Goal: Find contact information: Obtain details needed to contact an individual or organization

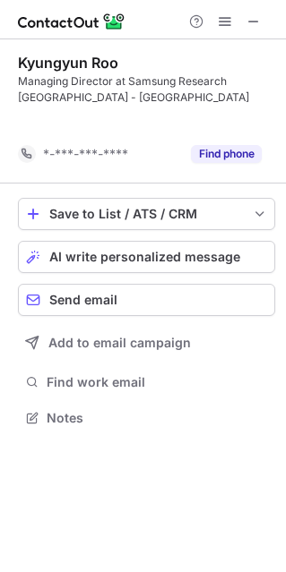
scroll to position [376, 286]
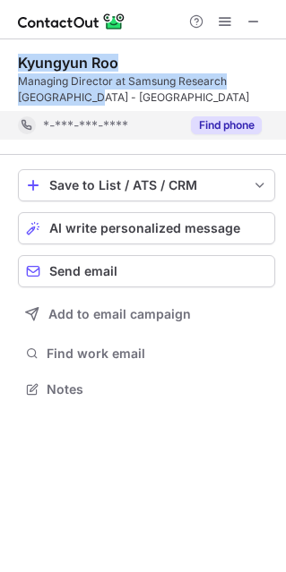
drag, startPoint x: 14, startPoint y: 61, endPoint x: 79, endPoint y: 137, distance: 99.8
click at [70, 96] on div "[PERSON_NAME] Managing Director at Samsung Research India - [GEOGRAPHIC_DATA] *…" at bounding box center [143, 227] width 286 height 377
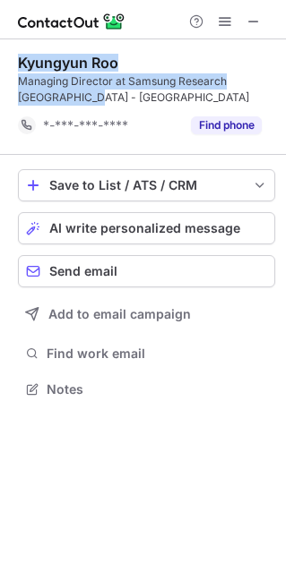
copy div "[PERSON_NAME] Managing Director at Samsung Research [GEOGRAPHIC_DATA] - [GEOGRA…"
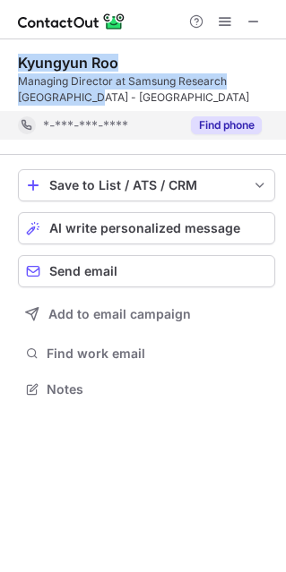
click at [216, 119] on button "Find phone" at bounding box center [226, 125] width 71 height 18
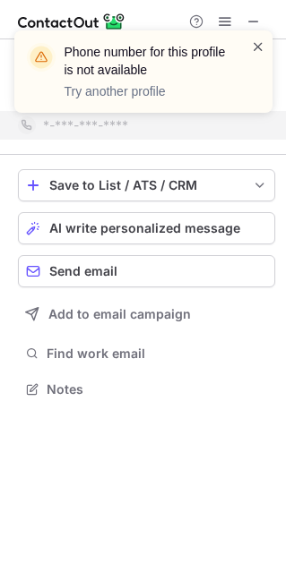
click at [255, 40] on span at bounding box center [258, 47] width 14 height 18
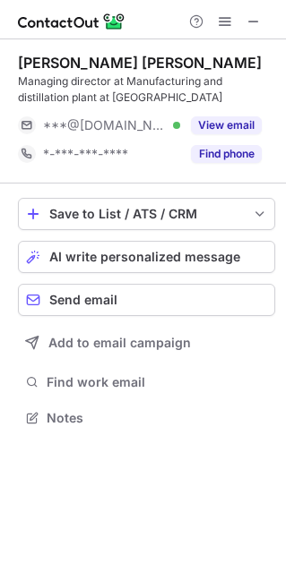
scroll to position [9, 8]
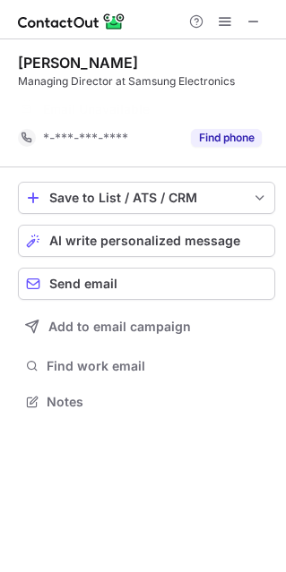
scroll to position [360, 286]
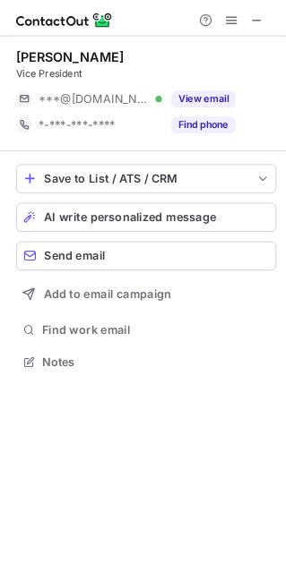
scroll to position [9, 8]
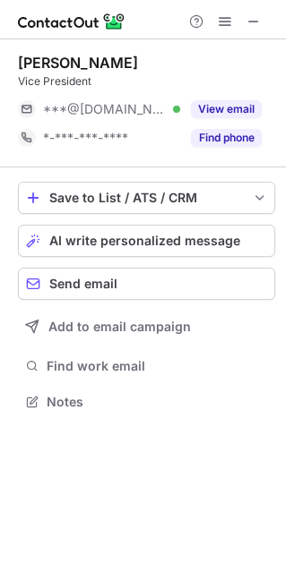
click at [30, 56] on div "Amit Kumar" at bounding box center [78, 63] width 120 height 18
copy div "Amit"
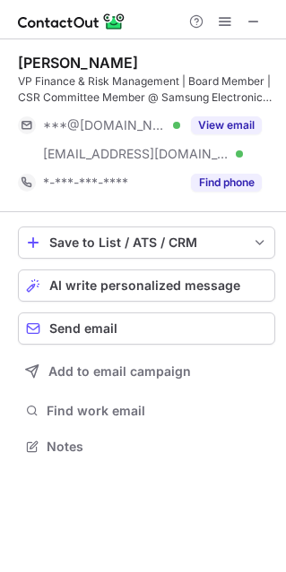
scroll to position [9, 8]
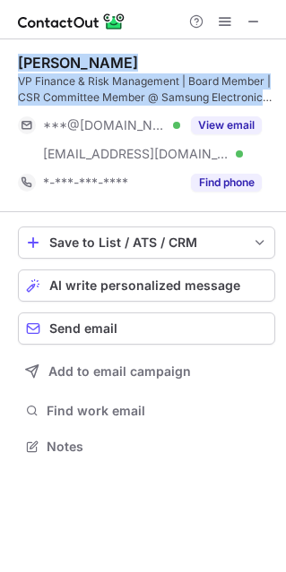
drag, startPoint x: 18, startPoint y: 56, endPoint x: 279, endPoint y: 102, distance: 265.5
click at [270, 102] on div "[PERSON_NAME] VP Finance & Risk Management | Board Member | CSR Committee Membe…" at bounding box center [146, 80] width 257 height 52
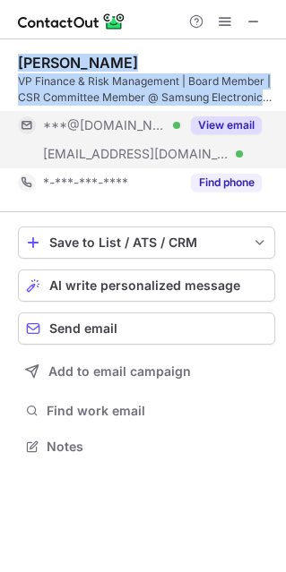
copy div "[PERSON_NAME] VP Finance & Risk Management | Board Member | CSR Committee Membe…"
click at [212, 129] on button "View email" at bounding box center [226, 125] width 71 height 18
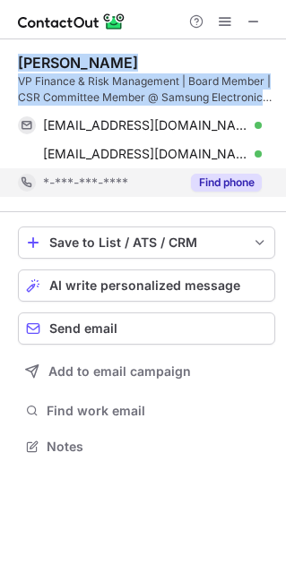
click at [210, 177] on button "Find phone" at bounding box center [226, 183] width 71 height 18
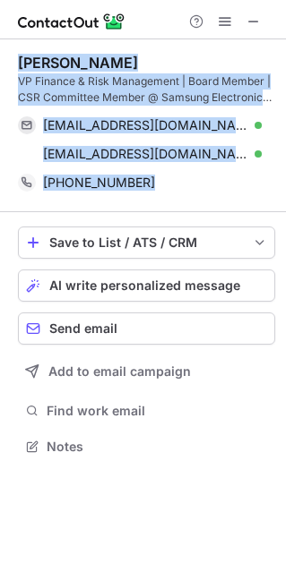
drag, startPoint x: 153, startPoint y: 197, endPoint x: 1, endPoint y: 59, distance: 205.4
click at [1, 59] on div "Gautam Sehgal VP Finance & Risk Management | Board Member | CSR Committee Membe…" at bounding box center [143, 256] width 286 height 434
copy div "Gautam Sehgal VP Finance & Risk Management | Board Member | CSR Committee Membe…"
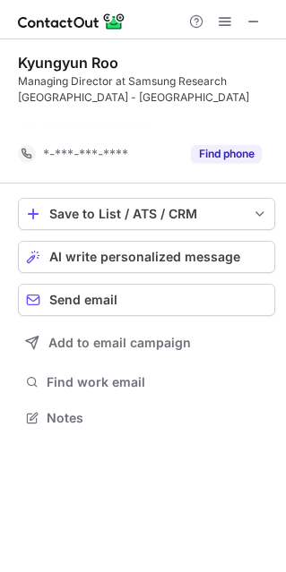
scroll to position [376, 286]
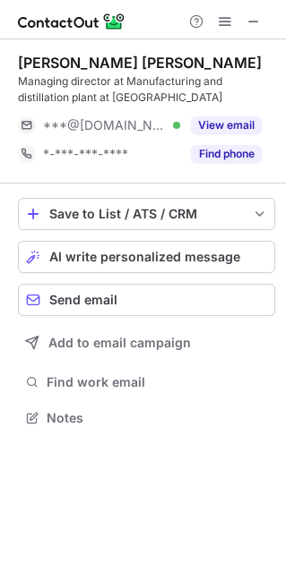
scroll to position [405, 286]
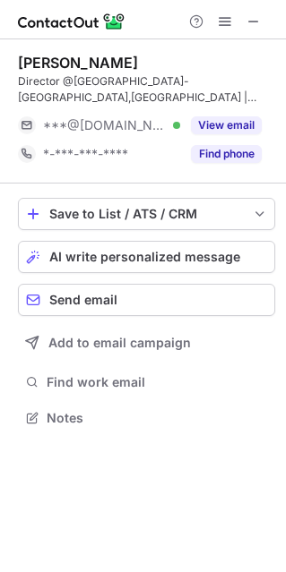
scroll to position [405, 286]
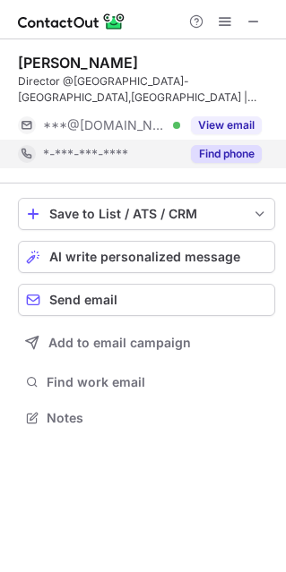
click at [226, 152] on button "Find phone" at bounding box center [226, 154] width 71 height 18
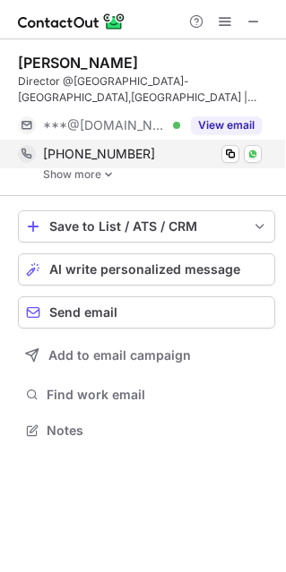
scroll to position [416, 286]
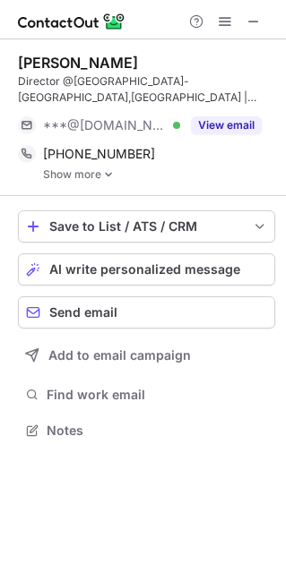
click at [109, 176] on img at bounding box center [108, 174] width 11 height 13
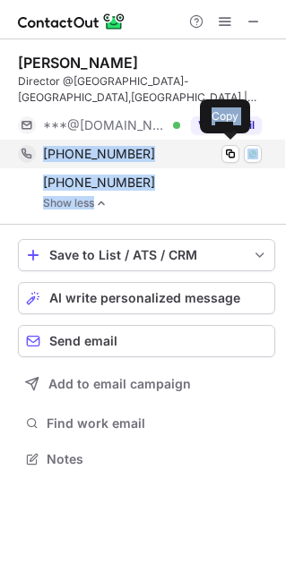
drag, startPoint x: 136, startPoint y: 200, endPoint x: 34, endPoint y: 159, distance: 109.8
click at [34, 159] on div "+919810143408 Copy WhatsApp +919871188001 Copy WhatsApp Show less" at bounding box center [146, 175] width 257 height 70
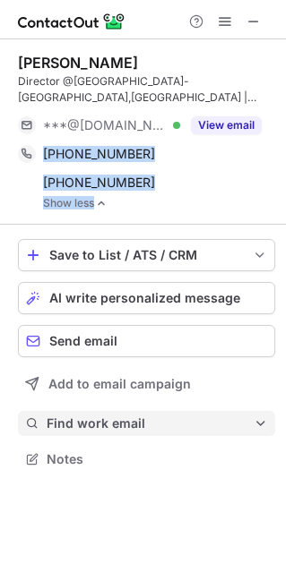
copy div "+919810143408 Copy WhatsApp +919871188001 Copy WhatsApp Show less"
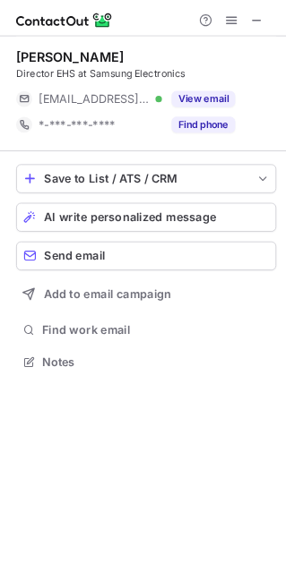
scroll to position [9, 8]
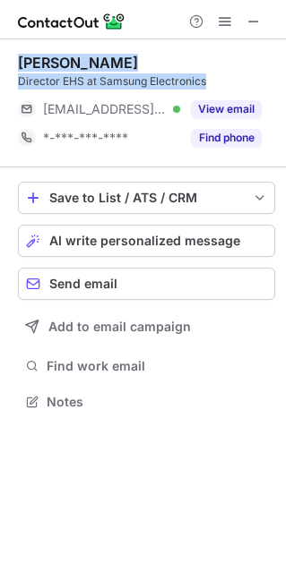
drag, startPoint x: 16, startPoint y: 57, endPoint x: 215, endPoint y: 80, distance: 200.1
click at [215, 80] on div "Sufian Ishrat Director EHS at Samsung Electronics ***@samsung.com Verified View…" at bounding box center [143, 234] width 286 height 390
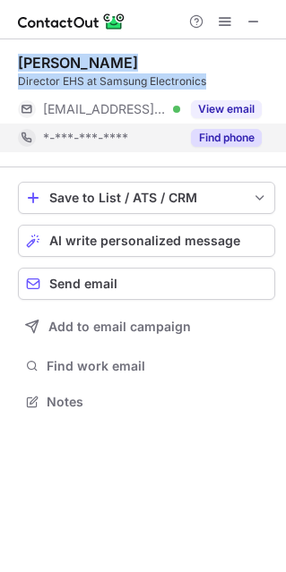
copy div "Sufian Ishrat Director EHS at Samsung Electronics"
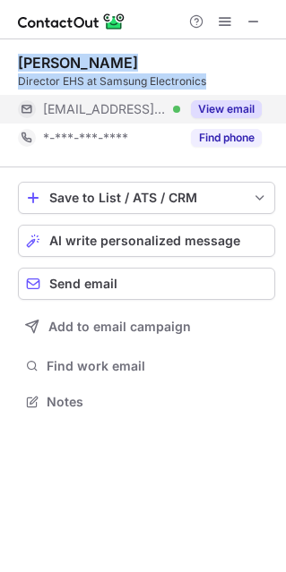
click at [225, 105] on button "View email" at bounding box center [226, 109] width 71 height 18
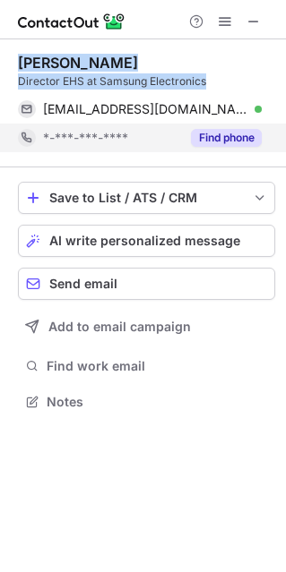
click at [223, 134] on button "Find phone" at bounding box center [226, 138] width 71 height 18
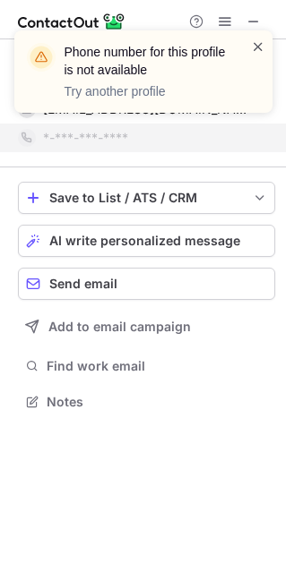
click at [257, 42] on span at bounding box center [258, 47] width 14 height 18
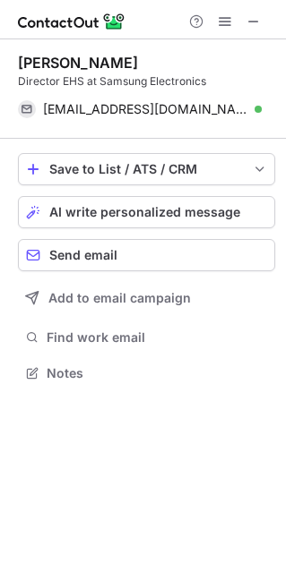
scroll to position [360, 286]
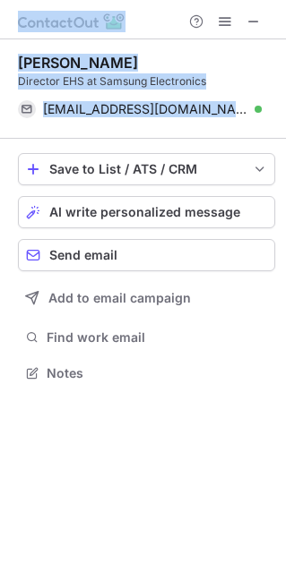
drag, startPoint x: 66, startPoint y: 135, endPoint x: -4, endPoint y: 69, distance: 96.9
click at [0, 69] on html "Sufian Ishrat Director EHS at Samsung Electronics s.ishrat@samsung.com Verified…" at bounding box center [143, 286] width 286 height 572
copy div "Sufian Ishrat Director EHS at Samsung Electronics s.ishrat@samsung.com Verified…"
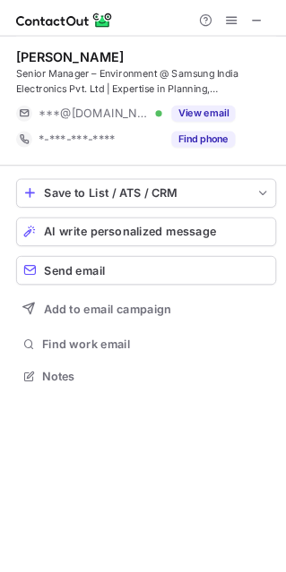
scroll to position [9, 8]
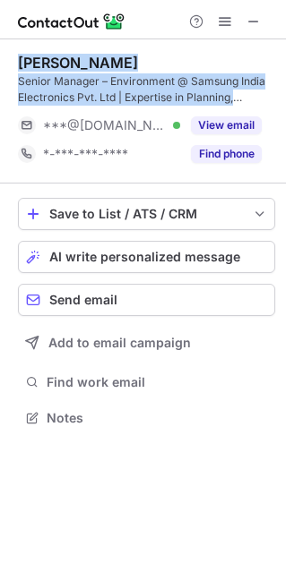
drag, startPoint x: 14, startPoint y: 53, endPoint x: 264, endPoint y: 99, distance: 254.0
click at [264, 99] on div "[PERSON_NAME] Senior Manager – Environment @ Samsung India Electronics Pvt. Ltd…" at bounding box center [143, 242] width 286 height 406
copy div "[PERSON_NAME] Senior Manager – Environment @ Samsung India Electronics Pvt. Ltd…"
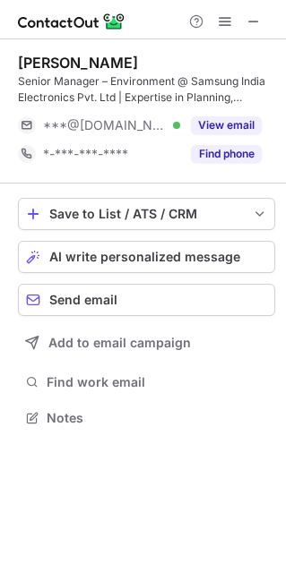
scroll to position [405, 286]
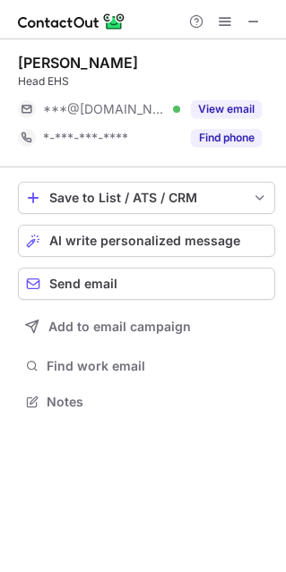
scroll to position [9, 8]
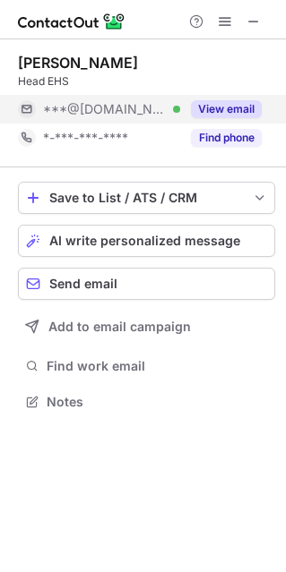
click at [232, 100] on button "View email" at bounding box center [226, 109] width 71 height 18
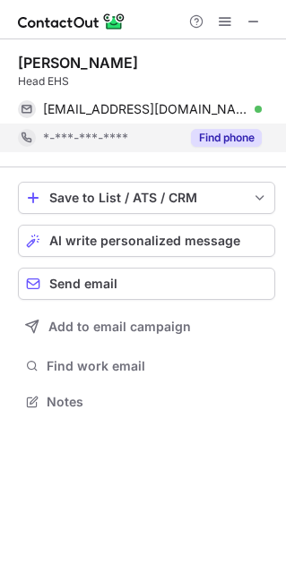
click at [222, 139] on button "Find phone" at bounding box center [226, 138] width 71 height 18
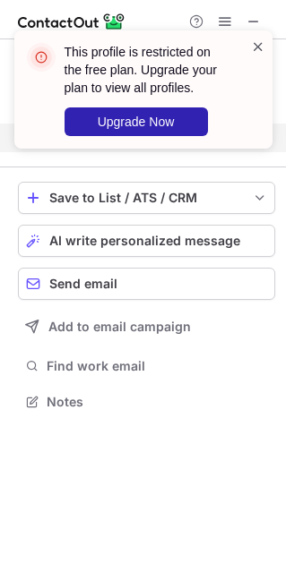
click at [253, 43] on span at bounding box center [258, 47] width 14 height 18
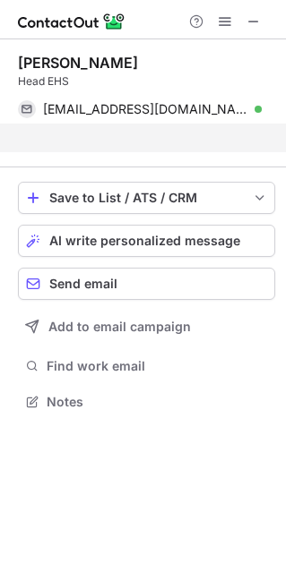
scroll to position [360, 286]
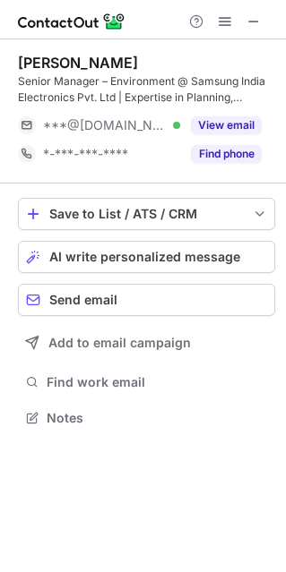
scroll to position [405, 286]
